Goal: Task Accomplishment & Management: Complete application form

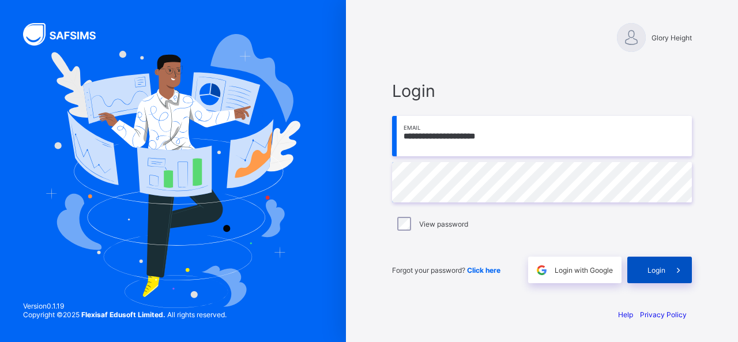
click at [641, 274] on div "Login" at bounding box center [659, 269] width 65 height 27
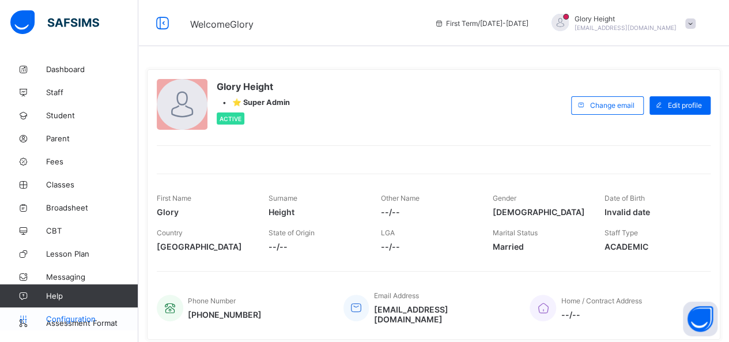
click at [71, 313] on link "Configuration" at bounding box center [69, 318] width 138 height 23
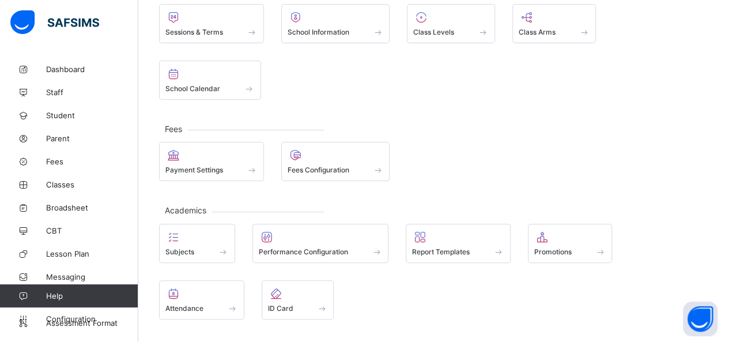
scroll to position [105, 0]
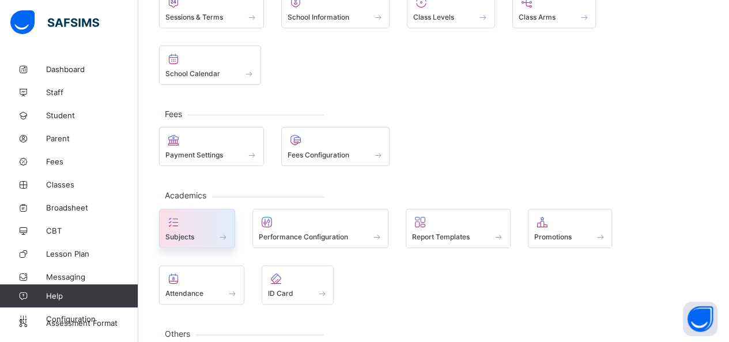
click at [190, 209] on div "Subjects" at bounding box center [197, 228] width 76 height 39
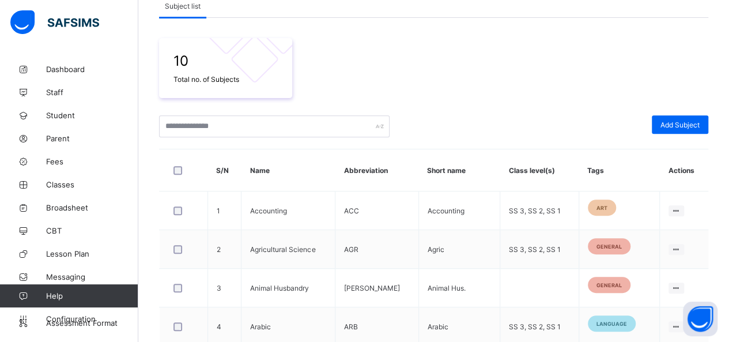
scroll to position [174, 0]
click at [695, 124] on span "Add Subject" at bounding box center [679, 124] width 39 height 9
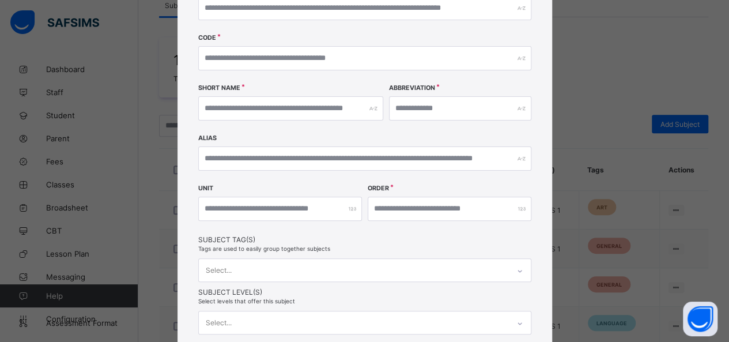
scroll to position [194, 0]
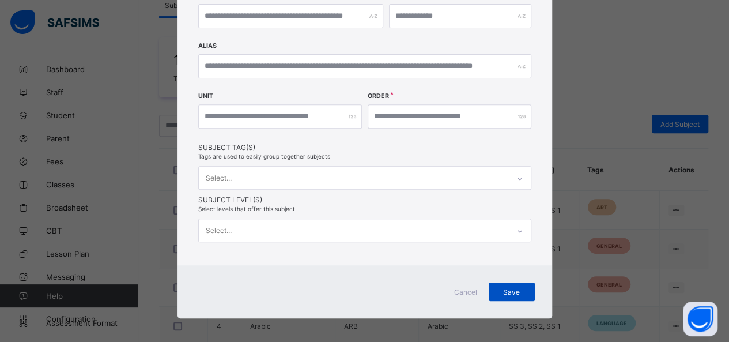
click at [522, 282] on div "Save" at bounding box center [512, 291] width 46 height 18
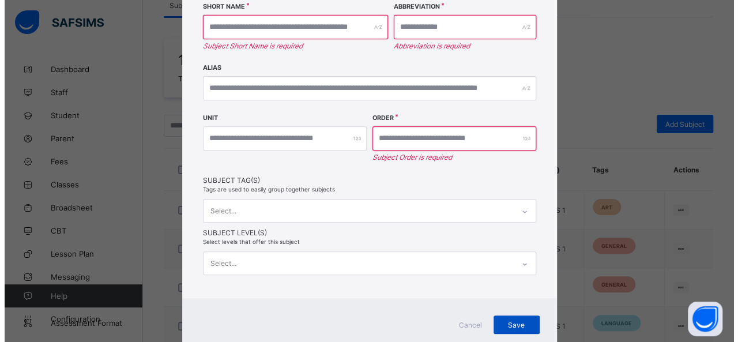
scroll to position [205, 0]
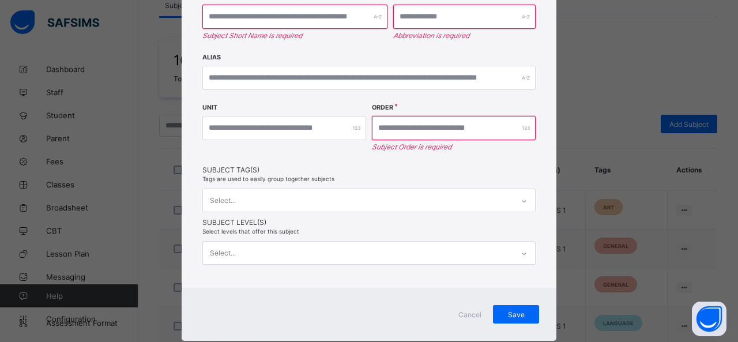
click at [590, 185] on div "× Create Subject Name Subject Name is required Code Short Name Subject Short Na…" at bounding box center [369, 171] width 738 height 342
click at [470, 305] on div "Cancel" at bounding box center [470, 314] width 46 height 18
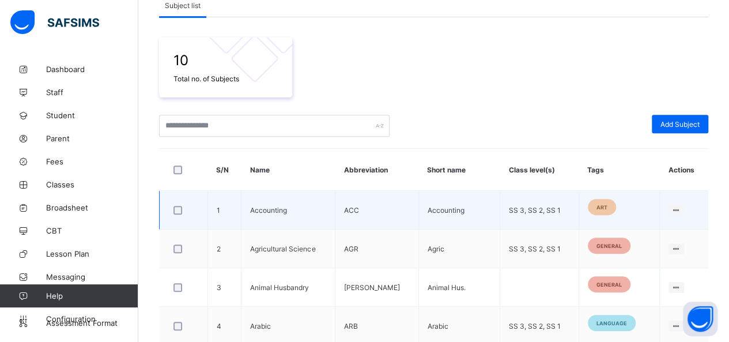
click at [292, 211] on td "Accounting" at bounding box center [288, 210] width 94 height 39
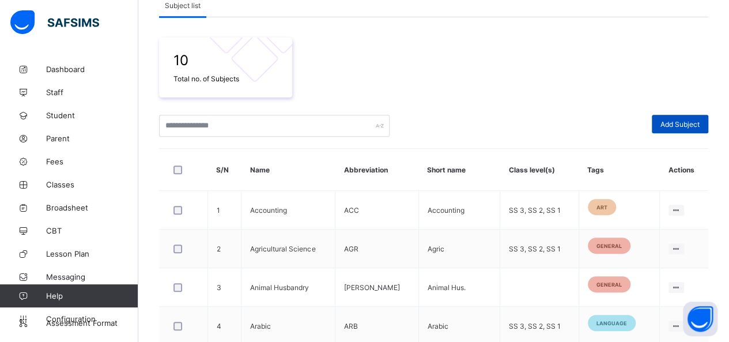
click at [698, 120] on span "Add Subject" at bounding box center [679, 124] width 39 height 9
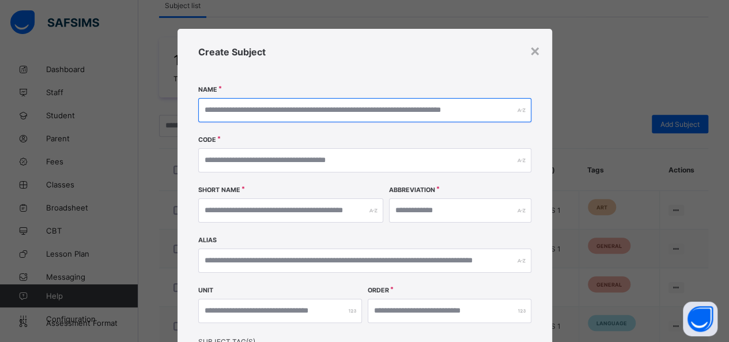
click at [305, 120] on input "text" at bounding box center [364, 110] width 333 height 24
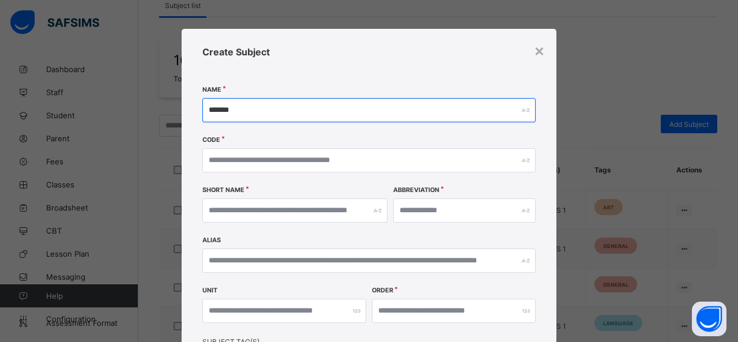
type input "*******"
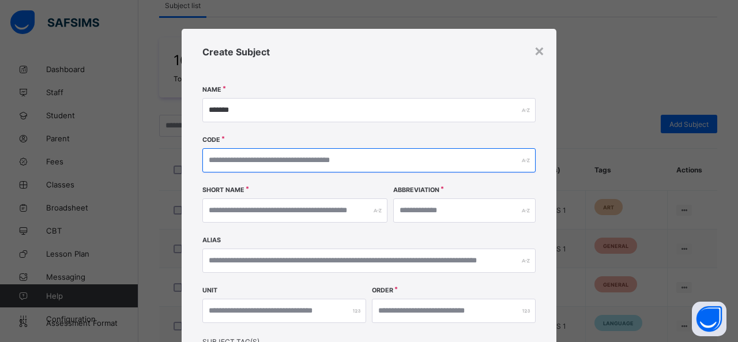
click at [304, 160] on input "text" at bounding box center [368, 160] width 333 height 24
type input "***"
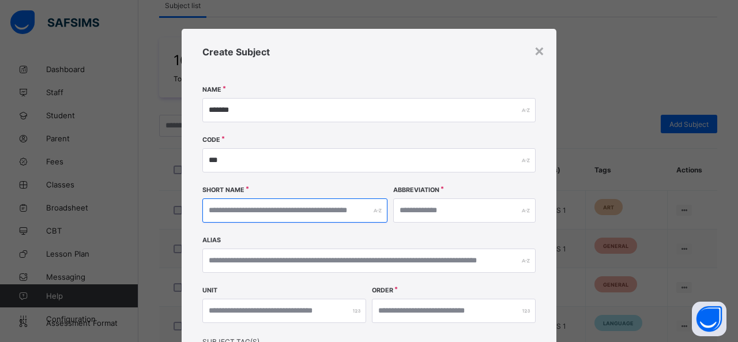
click at [294, 213] on input "text" at bounding box center [294, 210] width 185 height 24
type input "*"
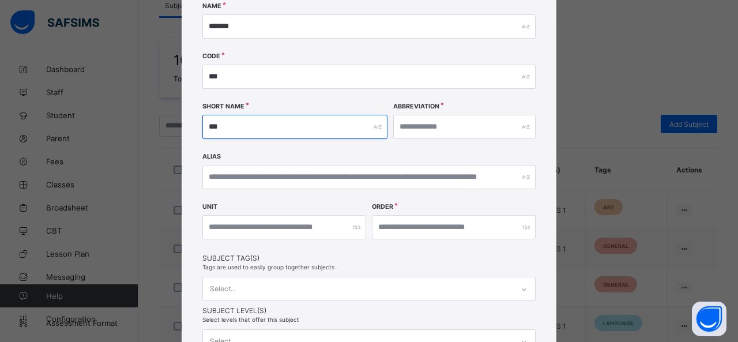
scroll to position [84, 0]
type input "***"
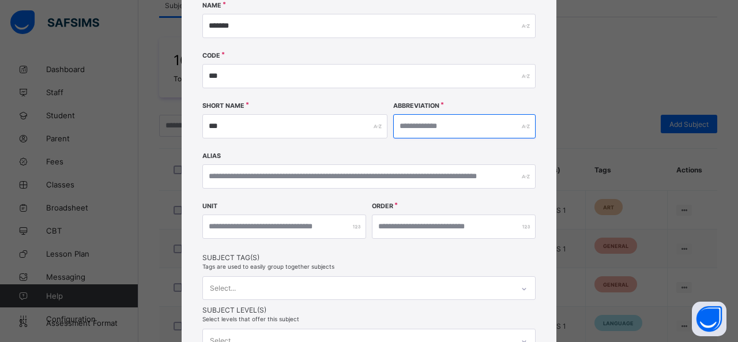
click at [432, 132] on input "text" at bounding box center [464, 126] width 142 height 24
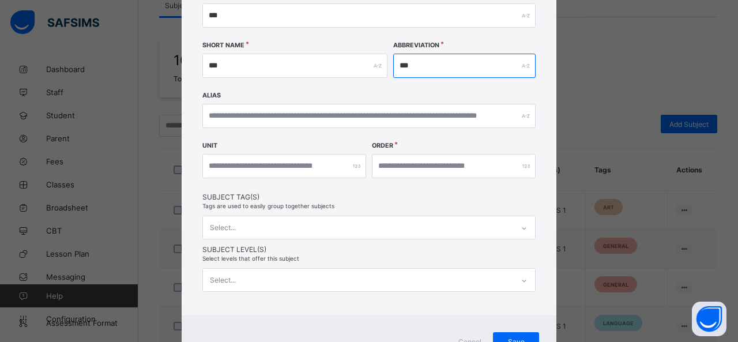
scroll to position [145, 0]
type input "***"
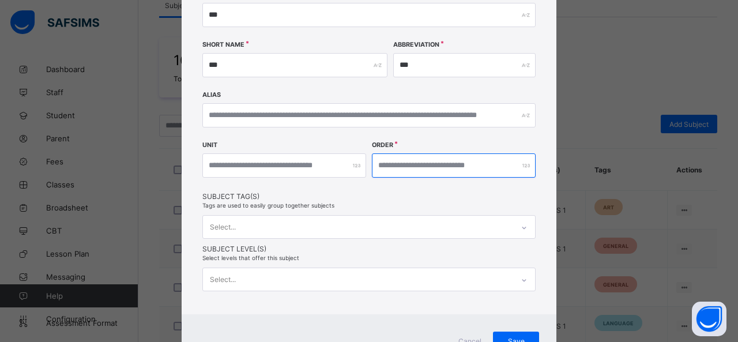
click at [431, 169] on input "number" at bounding box center [454, 165] width 164 height 24
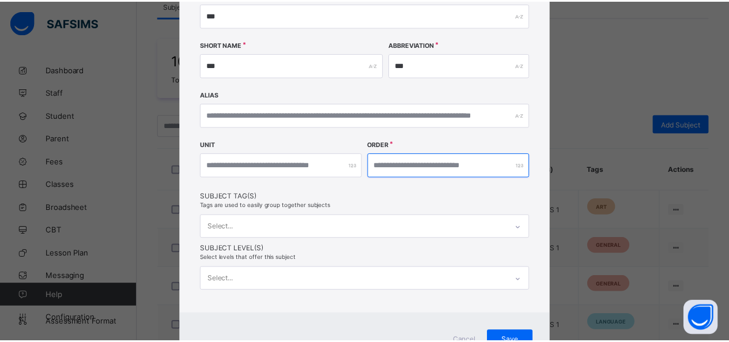
scroll to position [194, 0]
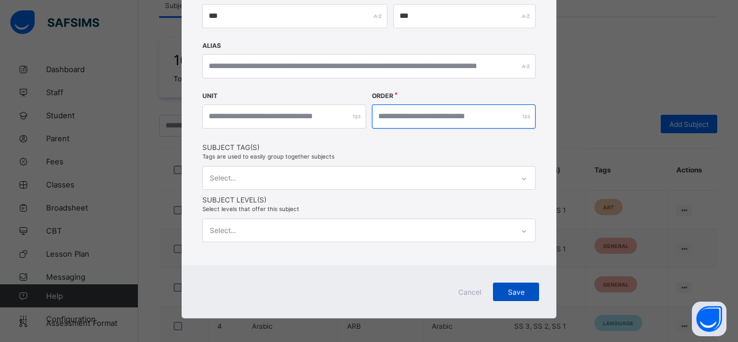
type input "***"
click at [519, 293] on div "Save" at bounding box center [516, 291] width 46 height 18
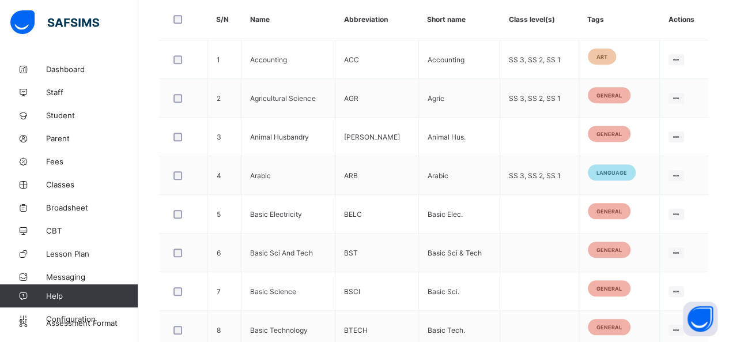
scroll to position [457, 0]
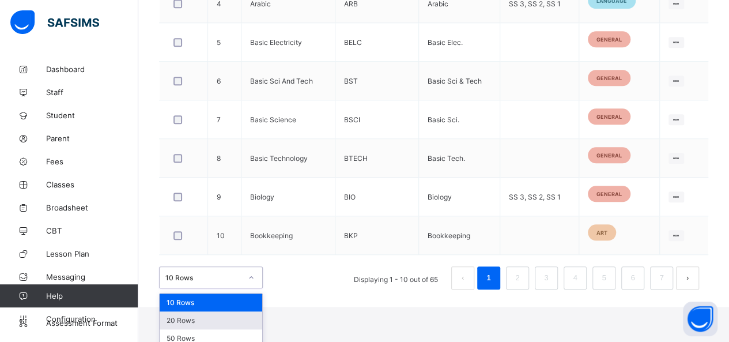
click at [248, 288] on div "option 20 Rows focused, 2 of 3. 3 results available. Use Up and Down to choose …" at bounding box center [211, 277] width 104 height 22
click at [248, 316] on div "20 Rows" at bounding box center [211, 320] width 103 height 18
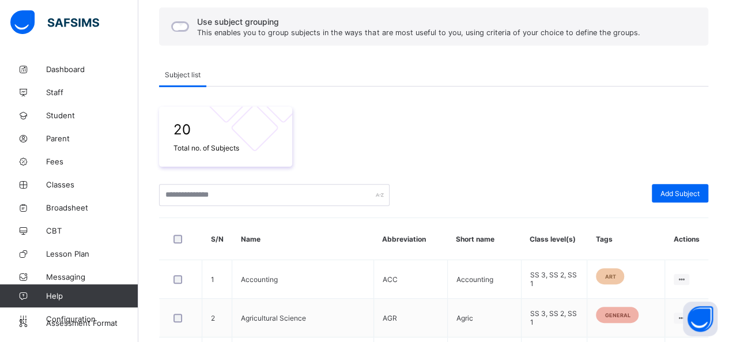
scroll to position [105, 0]
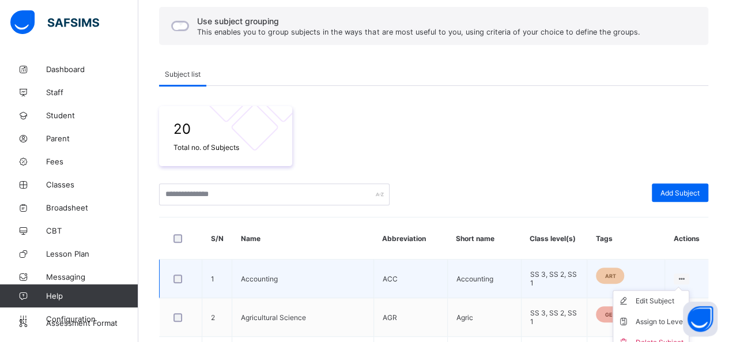
click at [688, 290] on ul "Edit Subject Assign to Level Delete Subject" at bounding box center [650, 321] width 77 height 63
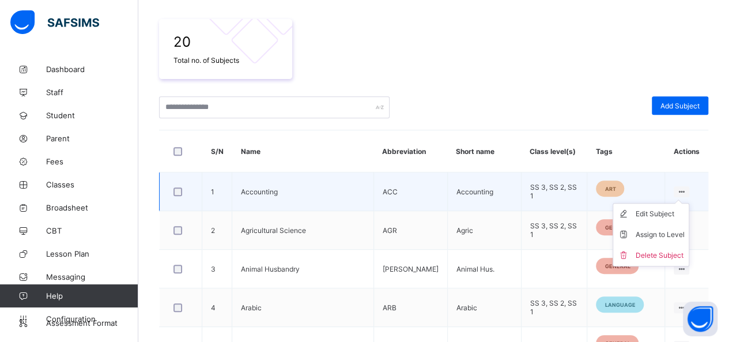
scroll to position [204, 0]
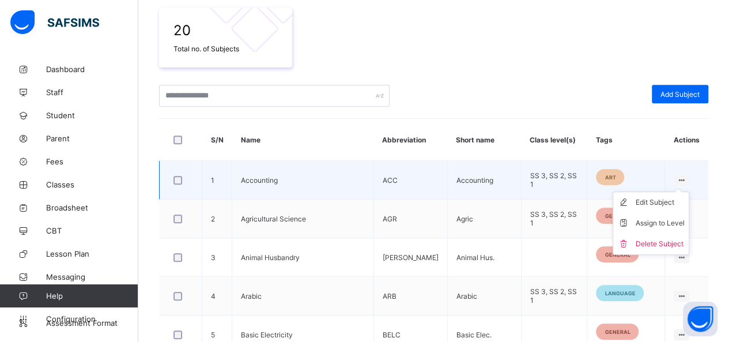
click at [687, 191] on ul "Edit Subject Assign to Level Delete Subject" at bounding box center [650, 222] width 77 height 63
